Goal: Information Seeking & Learning: Learn about a topic

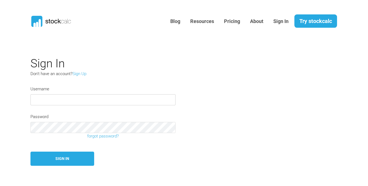
click at [94, 100] on input "text" at bounding box center [102, 99] width 145 height 11
type input "********"
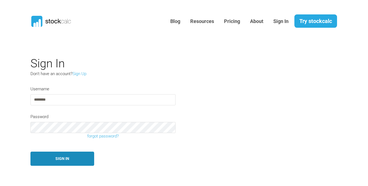
click at [59, 158] on button "Sign In" at bounding box center [62, 159] width 64 height 14
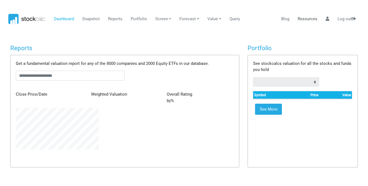
click at [310, 20] on link "Resources" at bounding box center [308, 19] width 24 height 11
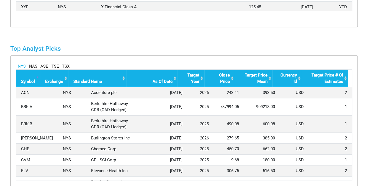
click at [200, 78] on th "Target Year" at bounding box center [191, 78] width 27 height 17
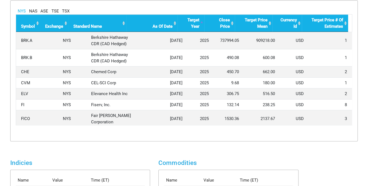
scroll to position [501, 0]
